Goal: Task Accomplishment & Management: Use online tool/utility

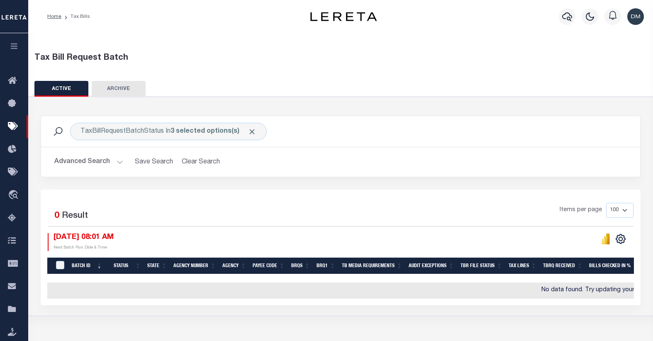
select select
click at [89, 161] on button "Advanced Search" at bounding box center [88, 162] width 69 height 16
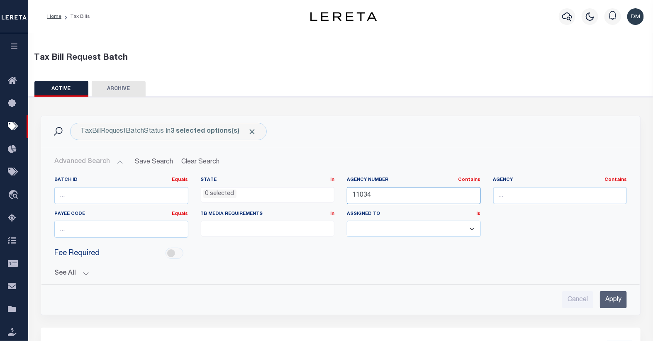
click at [400, 200] on input "11034" at bounding box center [414, 195] width 134 height 17
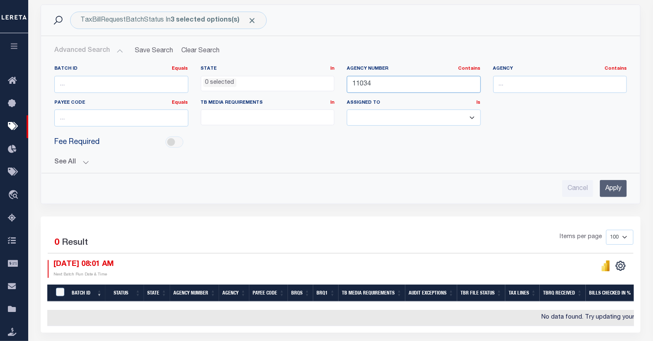
scroll to position [138, 0]
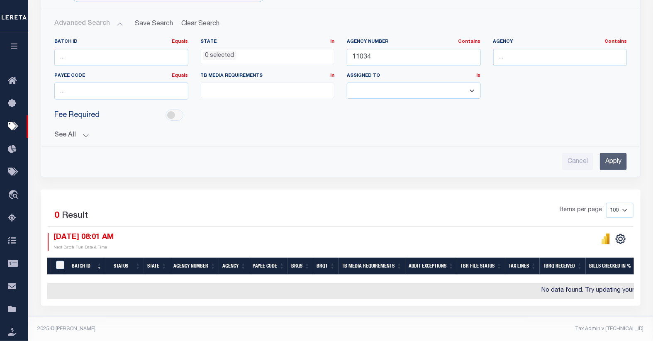
click at [615, 159] on input "Apply" at bounding box center [613, 161] width 27 height 17
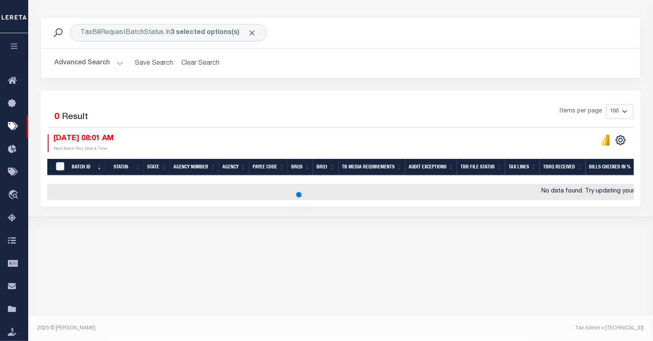
scroll to position [98, 0]
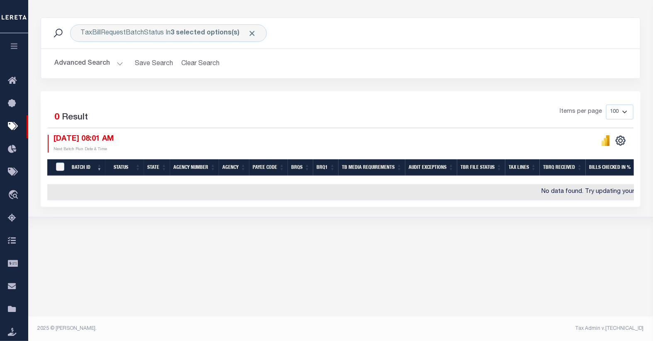
click at [87, 66] on button "Advanced Search" at bounding box center [88, 64] width 69 height 16
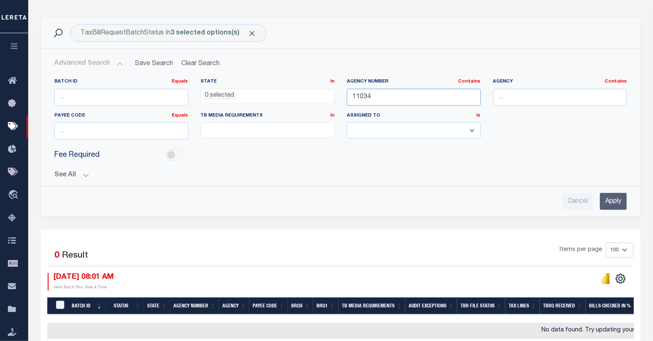
click at [379, 94] on input "11034" at bounding box center [414, 97] width 134 height 17
type input "11038"
click at [615, 202] on input "Apply" at bounding box center [613, 201] width 27 height 17
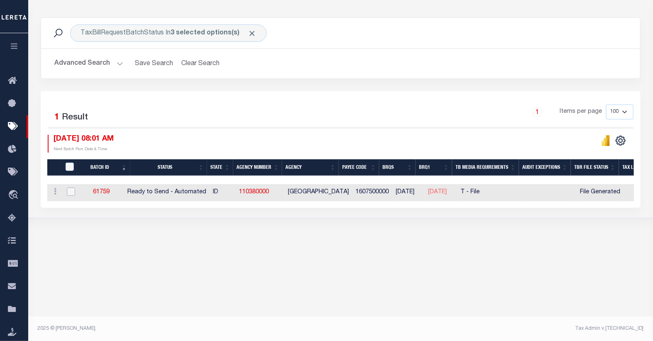
click at [67, 191] on input "checkbox" at bounding box center [71, 191] width 8 height 8
checkbox input "true"
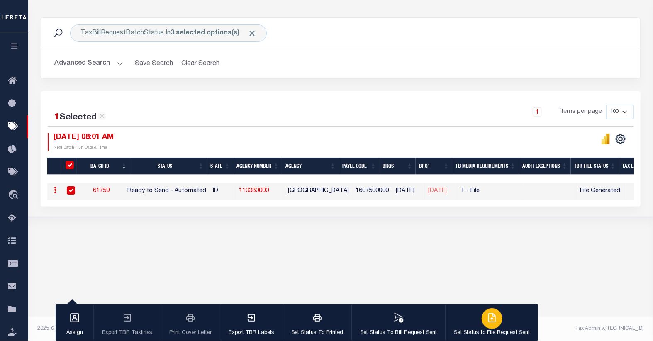
click at [490, 318] on icon "button" at bounding box center [492, 318] width 10 height 10
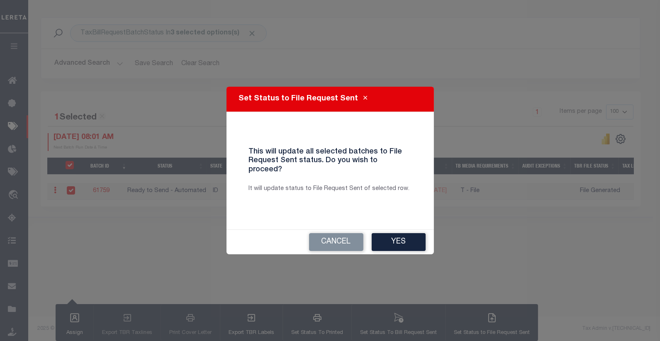
click at [414, 238] on button "Yes" at bounding box center [399, 242] width 54 height 18
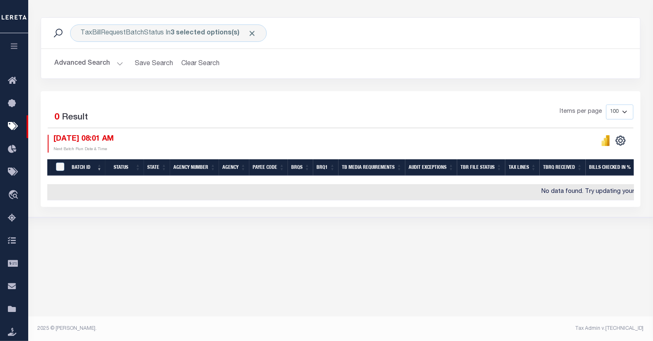
click at [79, 67] on button "Advanced Search" at bounding box center [88, 64] width 69 height 16
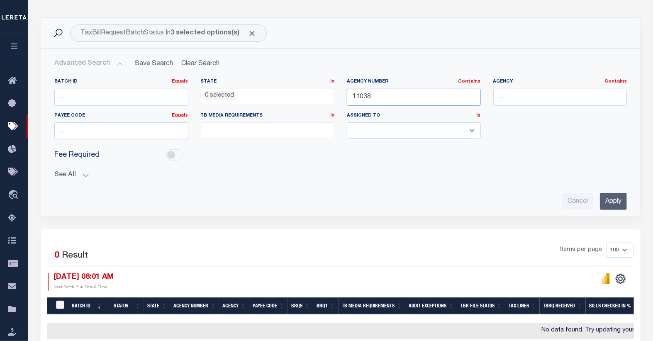
click at [363, 98] on input "11038" at bounding box center [414, 97] width 134 height 17
type input "15087"
click at [615, 201] on input "Apply" at bounding box center [613, 201] width 27 height 17
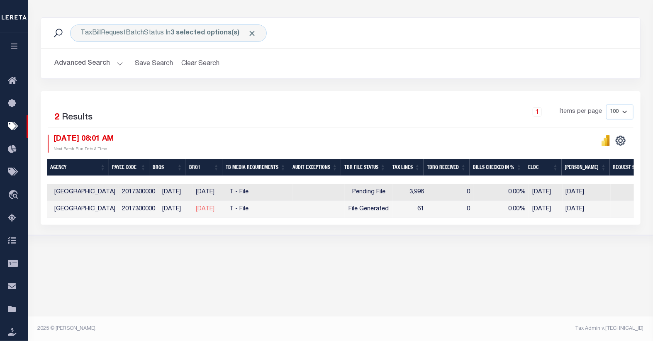
scroll to position [0, 243]
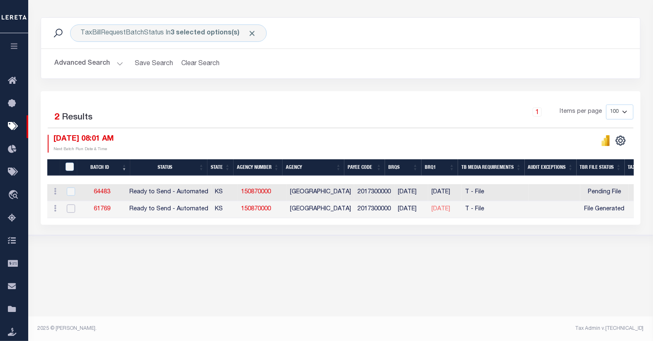
click at [68, 206] on input "checkbox" at bounding box center [71, 208] width 8 height 8
checkbox input "true"
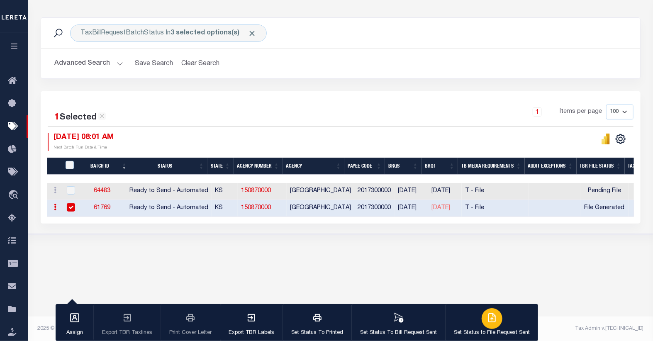
click at [489, 321] on icon "button" at bounding box center [492, 318] width 10 height 10
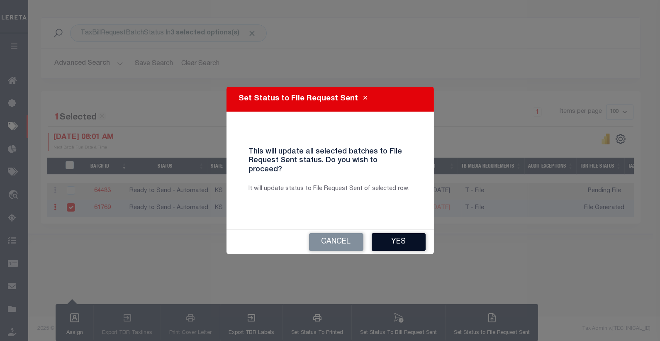
click at [395, 233] on button "Yes" at bounding box center [399, 242] width 54 height 18
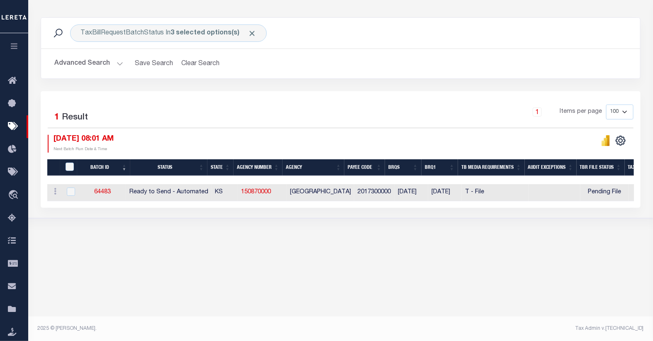
click at [92, 66] on button "Advanced Search" at bounding box center [88, 64] width 69 height 16
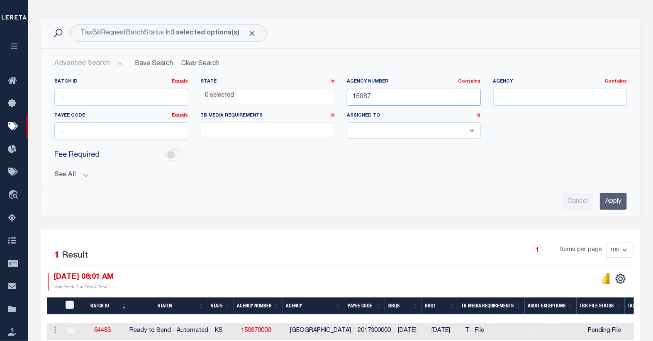
click at [374, 94] on input "15087" at bounding box center [414, 97] width 134 height 17
type input "1"
type input "24017"
click at [612, 200] on input "Apply" at bounding box center [613, 201] width 27 height 17
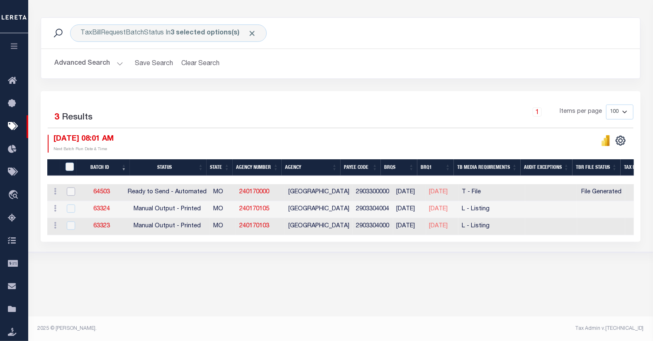
click at [69, 192] on input "checkbox" at bounding box center [71, 191] width 8 height 8
checkbox input "true"
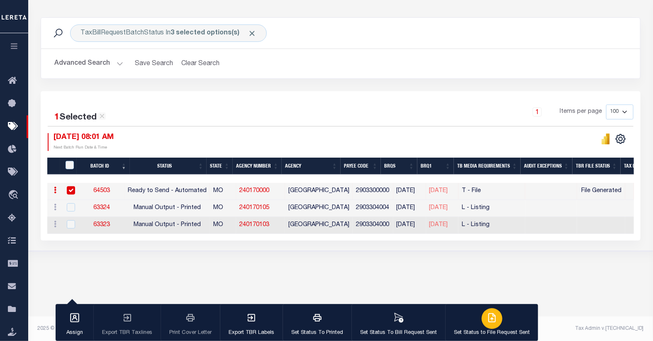
click at [491, 320] on icon "button" at bounding box center [492, 318] width 10 height 10
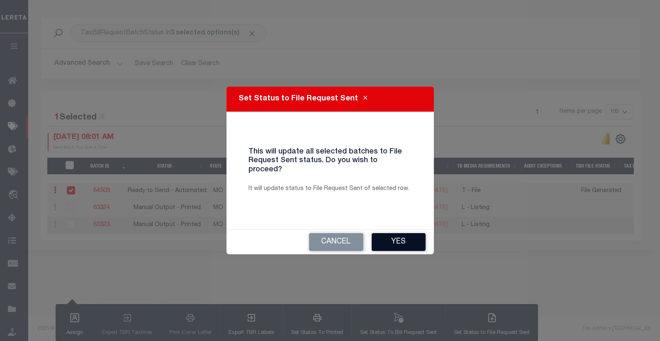
click at [400, 236] on button "Yes" at bounding box center [399, 242] width 54 height 18
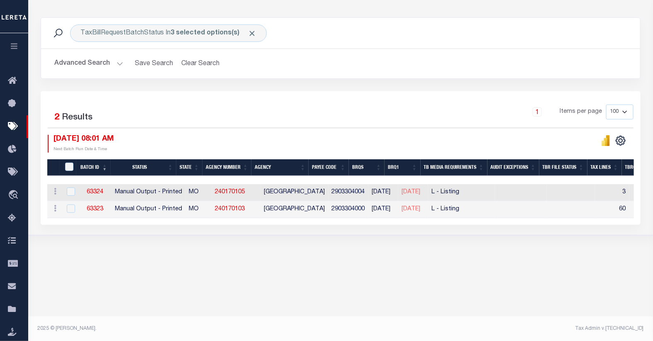
click at [97, 66] on button "Advanced Search" at bounding box center [88, 64] width 69 height 16
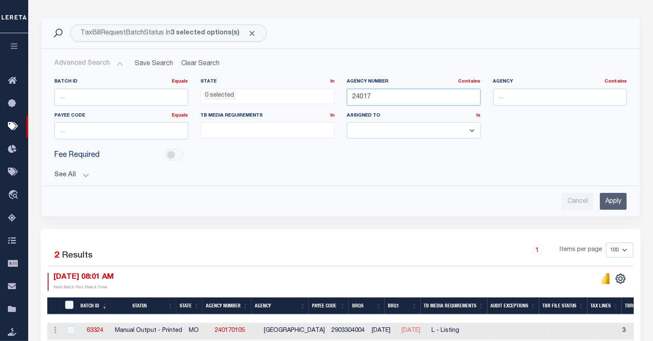
click at [395, 100] on input "24017" at bounding box center [414, 97] width 134 height 17
type input "24050"
click at [611, 198] on input "Apply" at bounding box center [613, 201] width 27 height 17
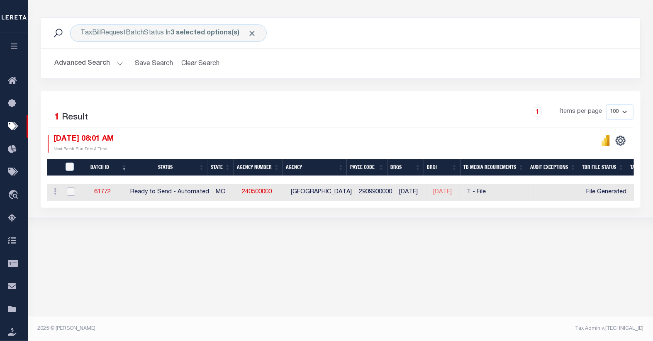
click at [72, 193] on input "checkbox" at bounding box center [71, 191] width 8 height 8
checkbox input "true"
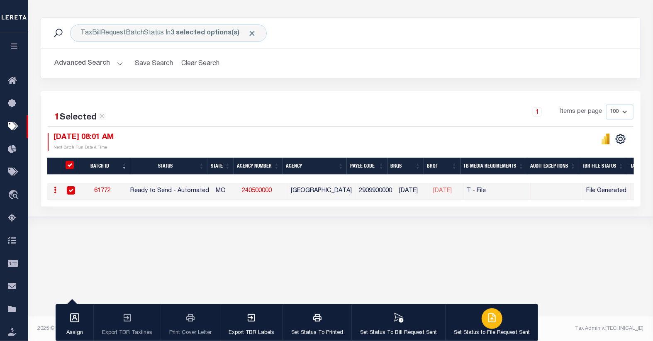
click at [487, 320] on icon "button" at bounding box center [492, 318] width 10 height 10
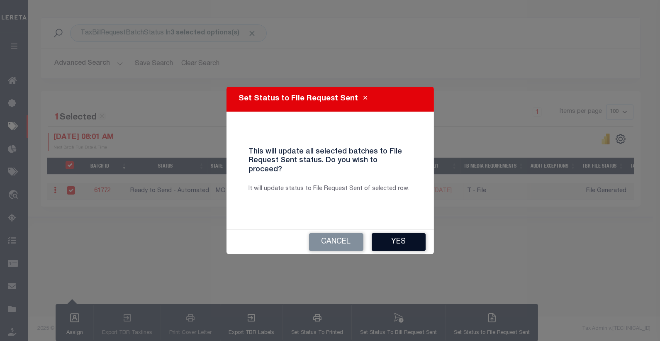
click at [401, 237] on button "Yes" at bounding box center [399, 242] width 54 height 18
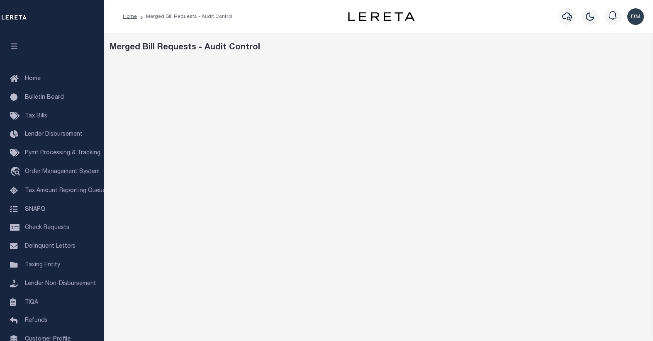
scroll to position [42, 0]
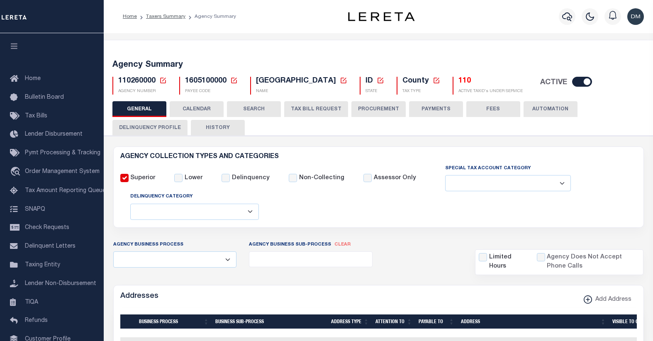
select select
click at [161, 80] on icon at bounding box center [162, 80] width 7 height 7
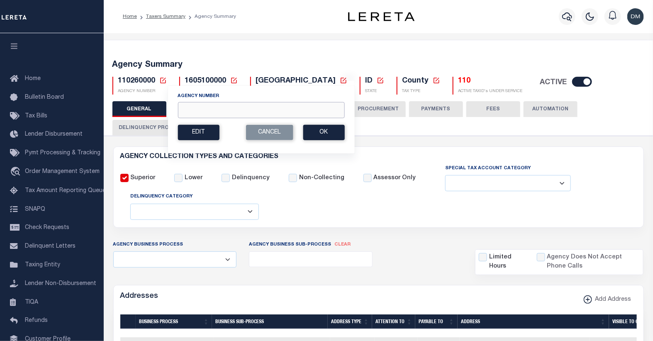
click at [197, 110] on input "Agency Number" at bounding box center [261, 110] width 167 height 16
type input "150870000"
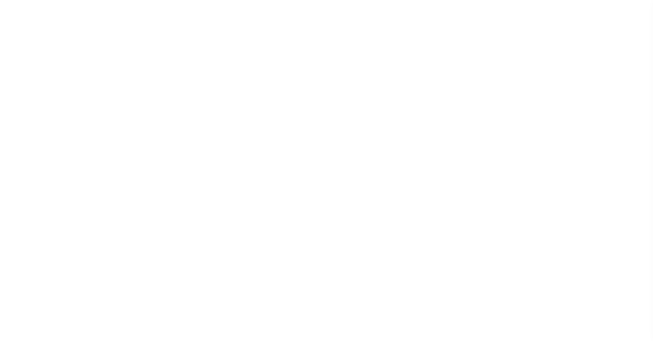
select select
checkbox input "false"
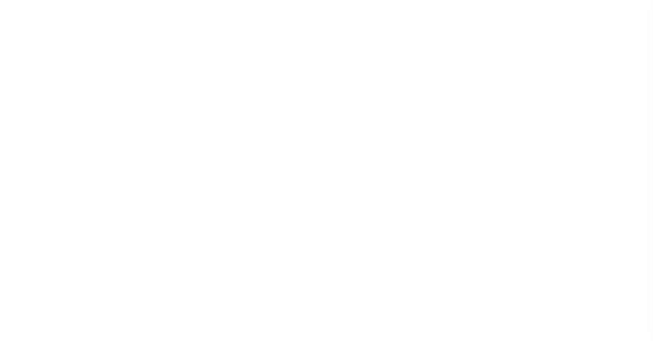
checkbox input "false"
type input "2017300000"
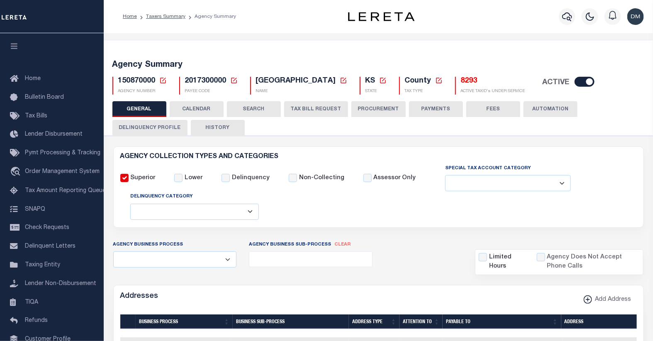
click at [320, 109] on button "TAX BILL REQUEST" at bounding box center [316, 109] width 64 height 16
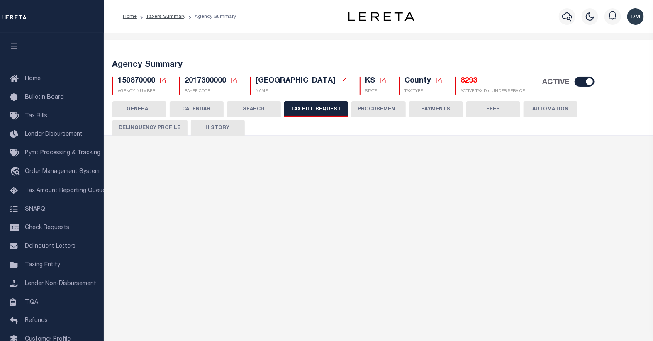
checkbox input "false"
select select "22"
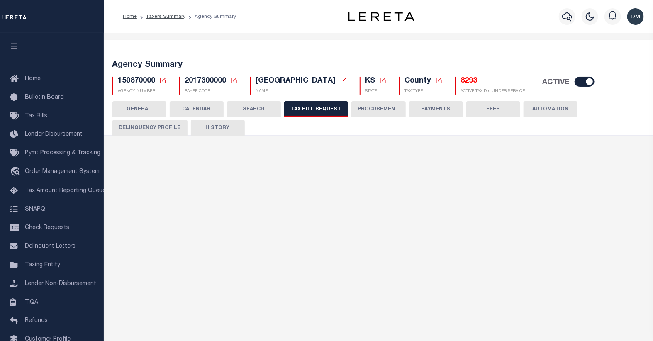
select select "false"
type input "L00750"
select select
type input "1"
select select "7803021001"
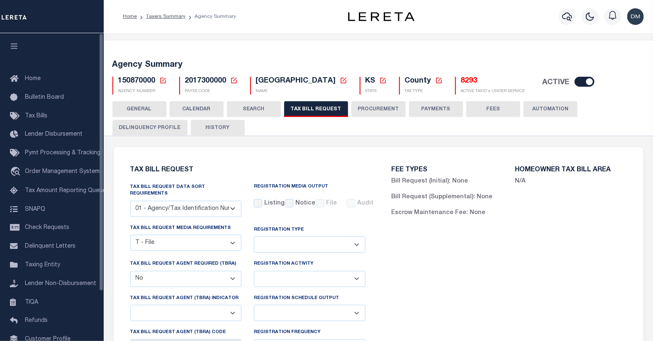
click at [193, 110] on button "CALENDAR" at bounding box center [197, 109] width 54 height 16
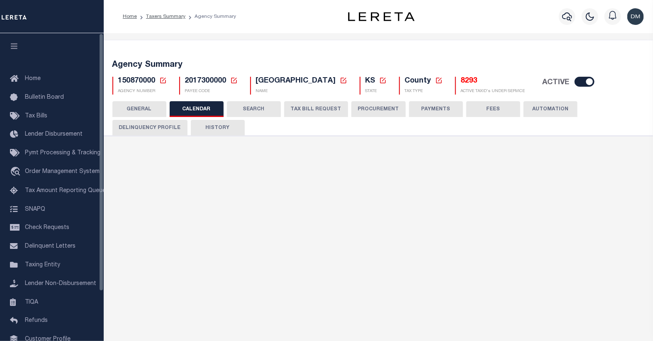
checkbox input "false"
type input "2"
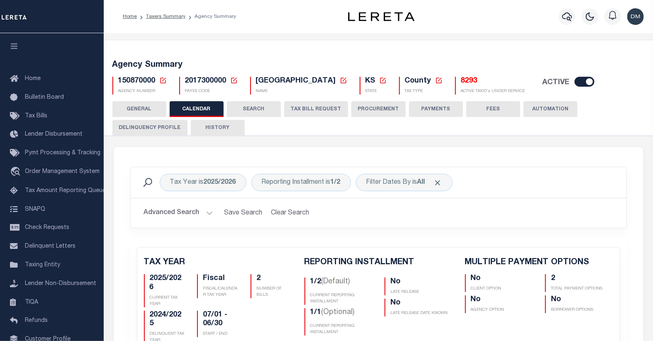
click at [160, 79] on icon at bounding box center [162, 80] width 7 height 7
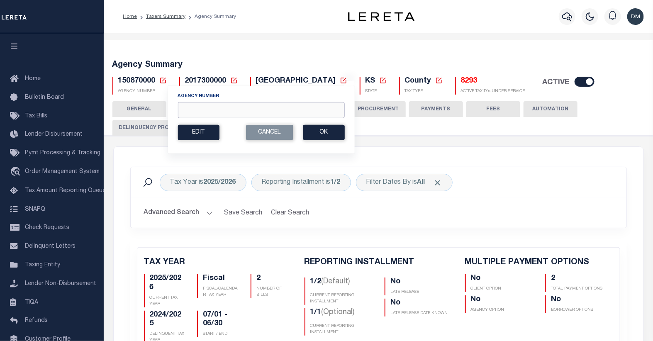
click at [231, 114] on input "Agency Number" at bounding box center [261, 110] width 167 height 16
type input "240170000"
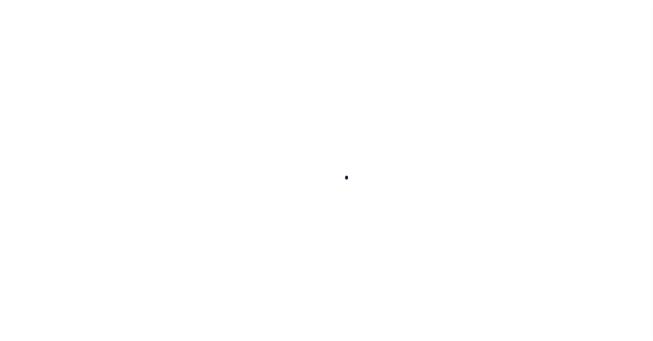
select select
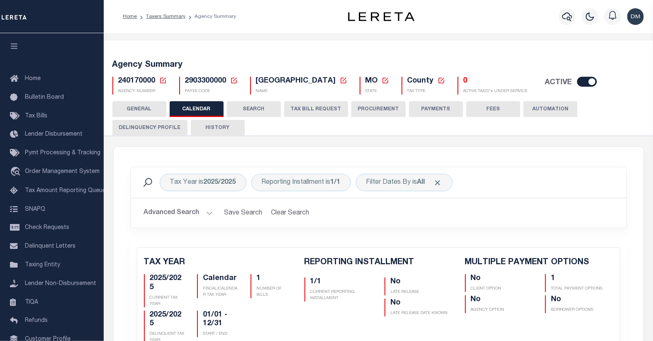
checkbox input "false"
type input "1"
